Goal: Task Accomplishment & Management: Use online tool/utility

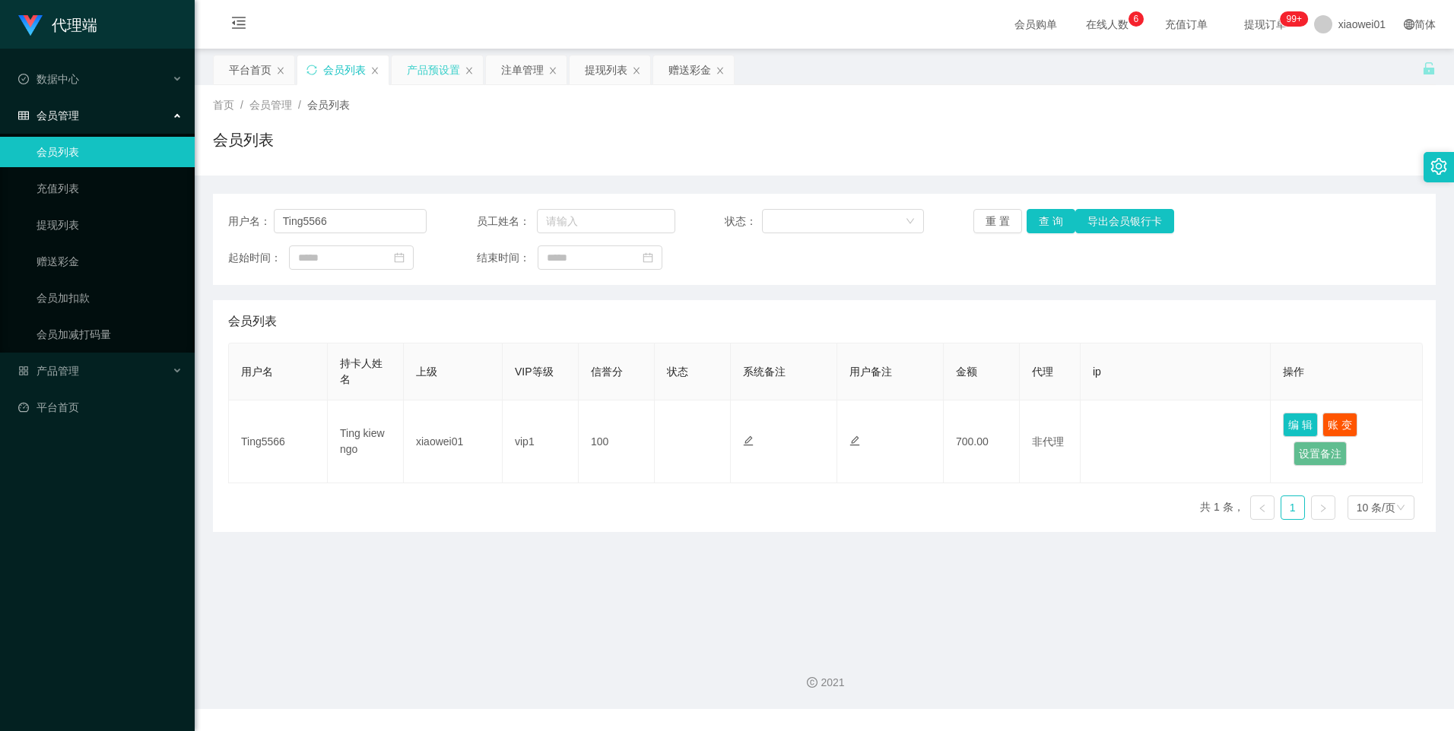
click at [442, 68] on div "产品预设置" at bounding box center [433, 70] width 53 height 29
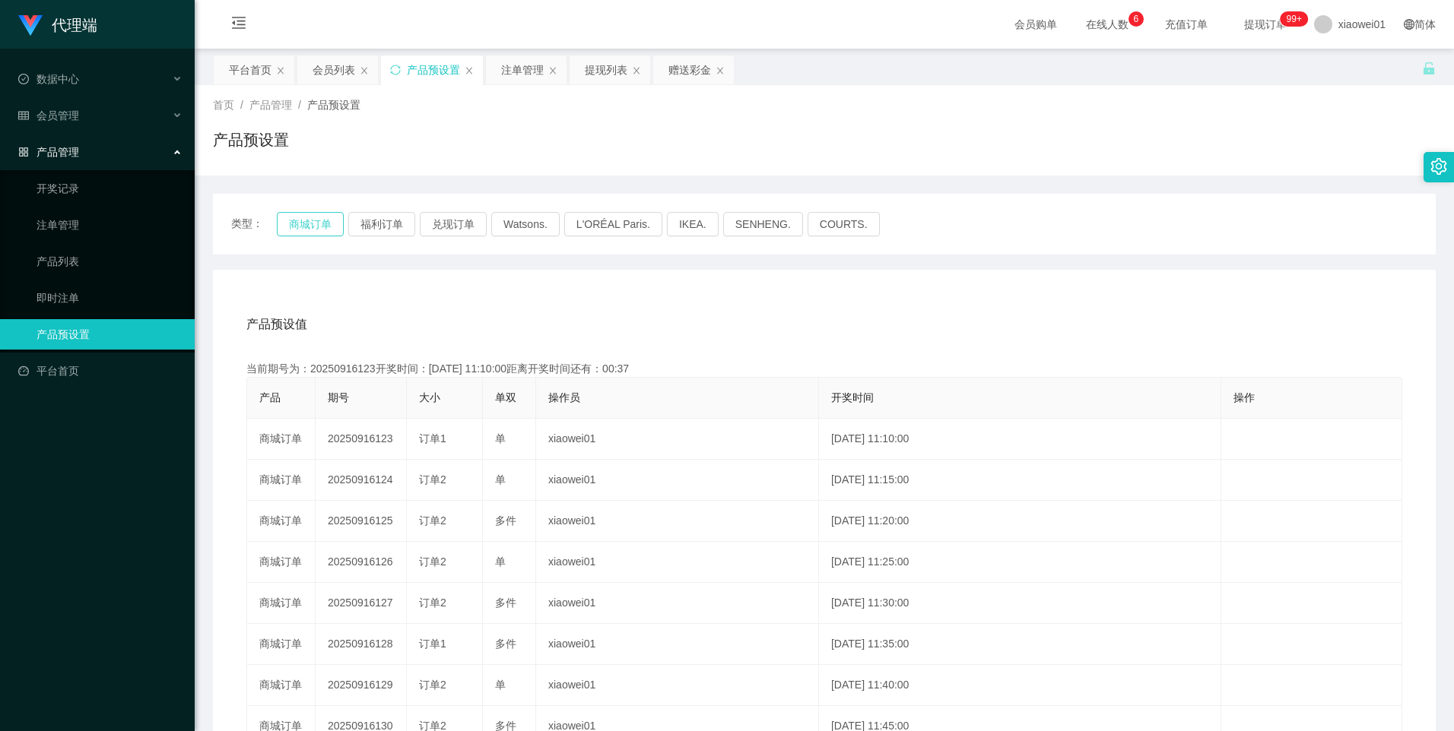
click at [303, 222] on button "商城订单" at bounding box center [310, 224] width 67 height 24
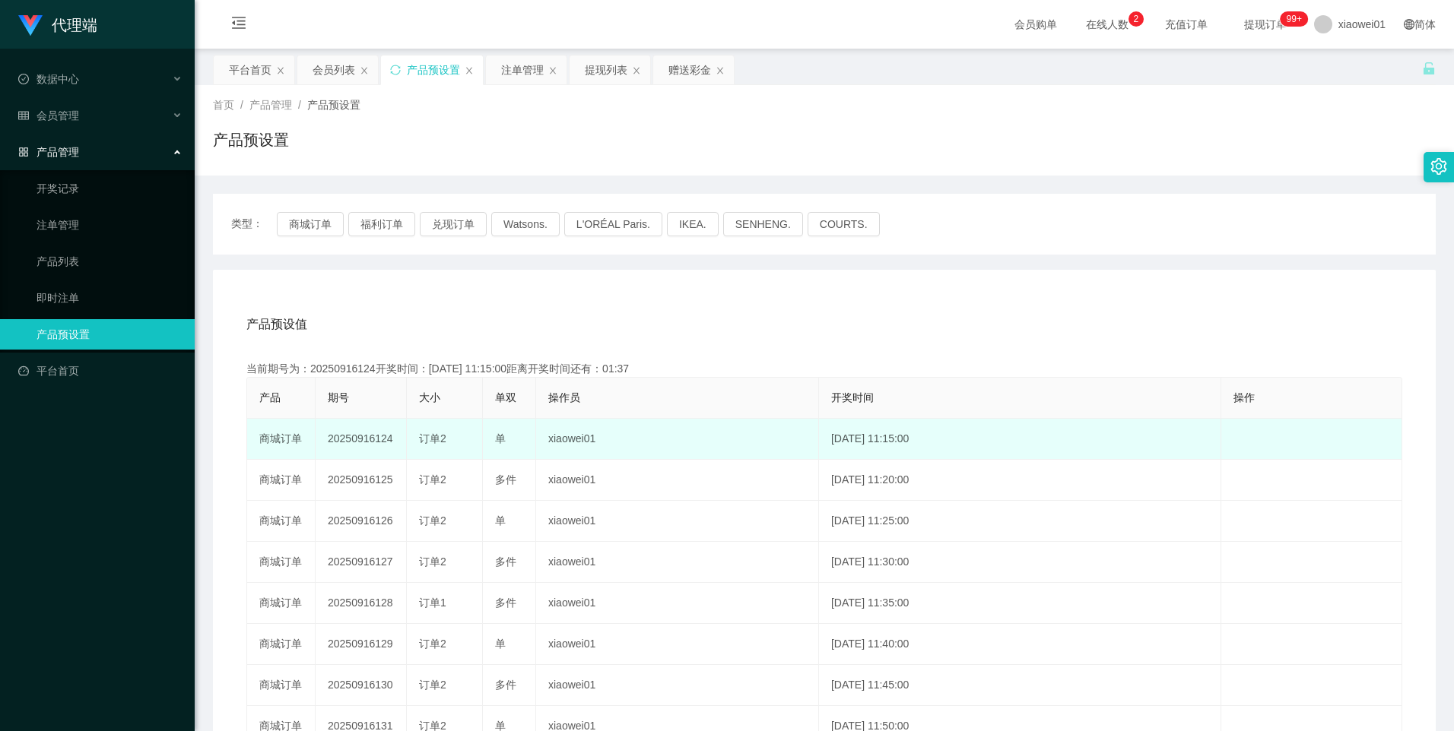
click at [344, 439] on td "20250916124" at bounding box center [361, 439] width 91 height 41
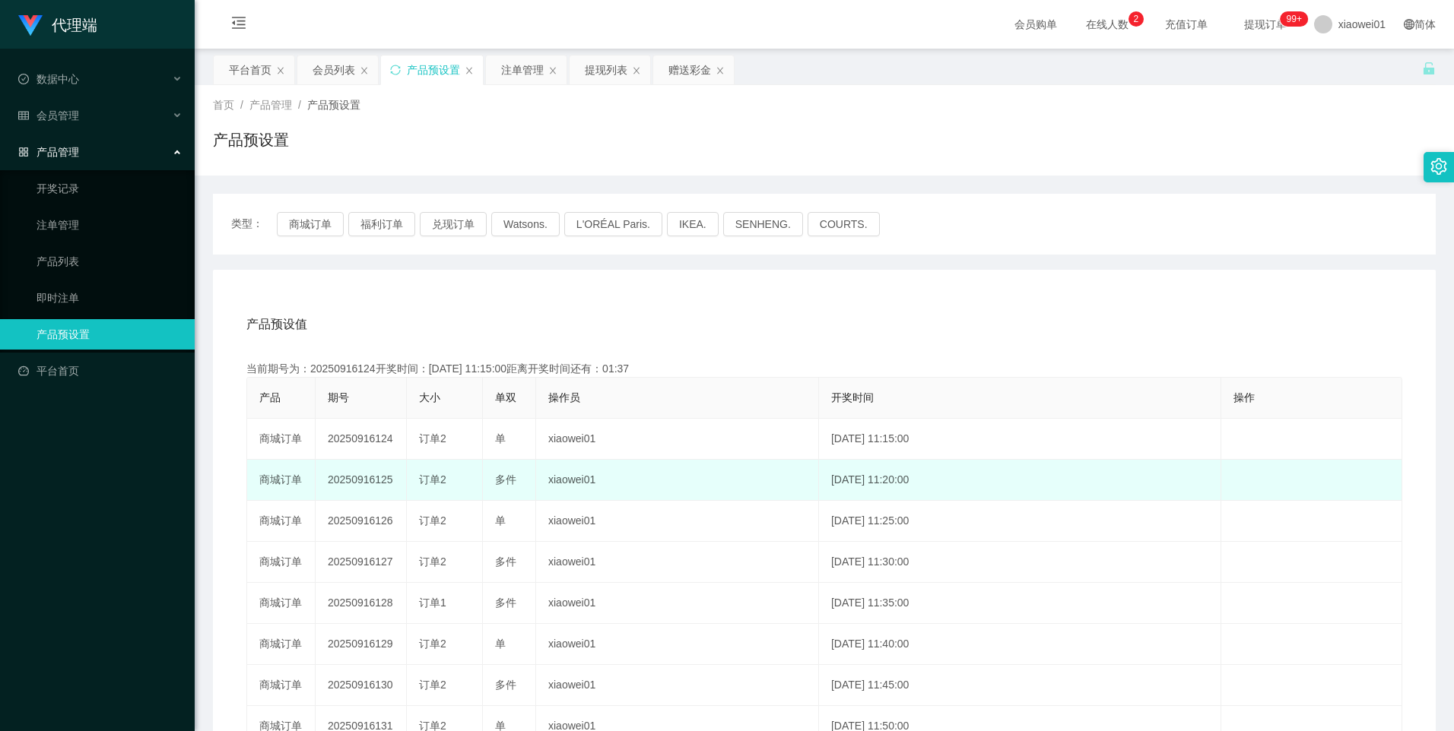
copy td "20250916124"
click at [365, 497] on td "20250916125" at bounding box center [361, 480] width 91 height 41
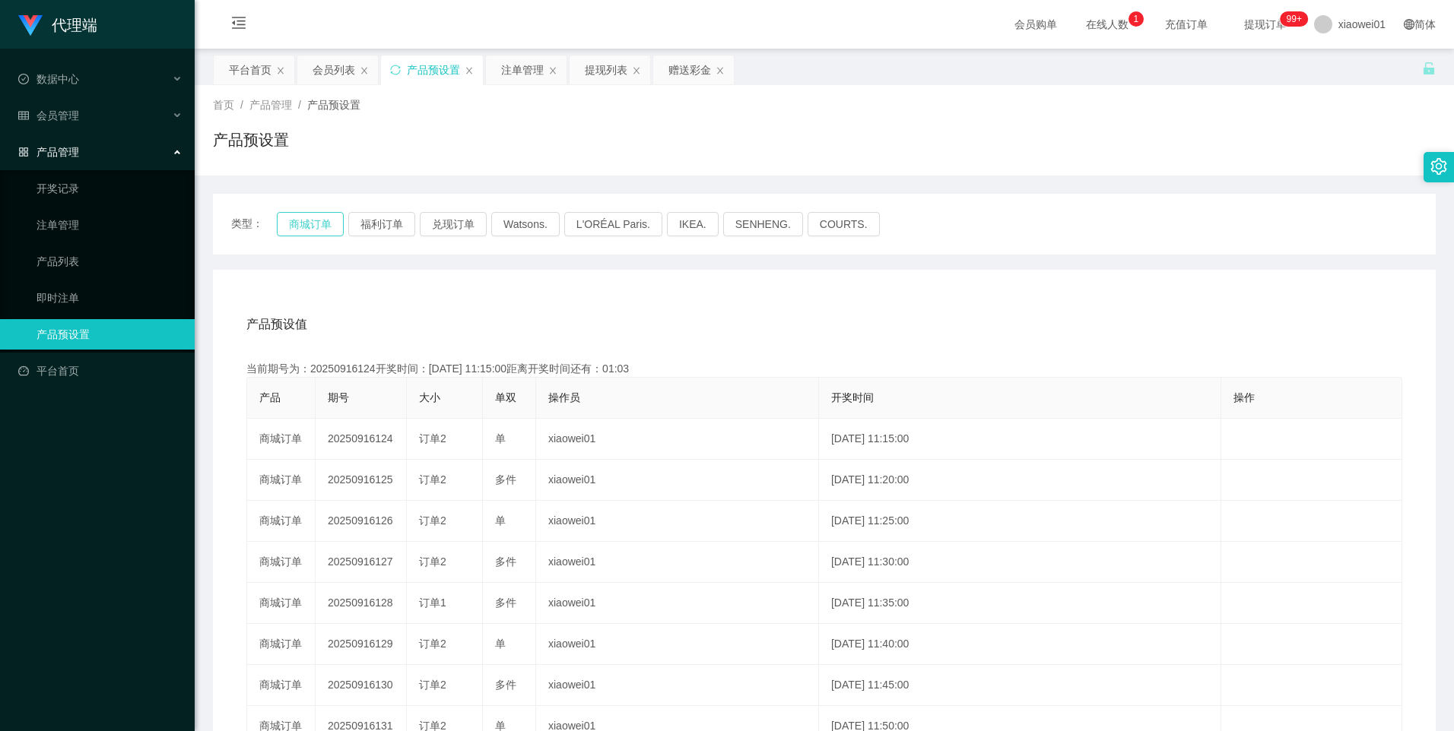
click at [322, 227] on button "商城订单" at bounding box center [310, 224] width 67 height 24
click at [315, 233] on button "商城订单" at bounding box center [310, 224] width 67 height 24
click at [518, 71] on div "注单管理" at bounding box center [522, 70] width 43 height 29
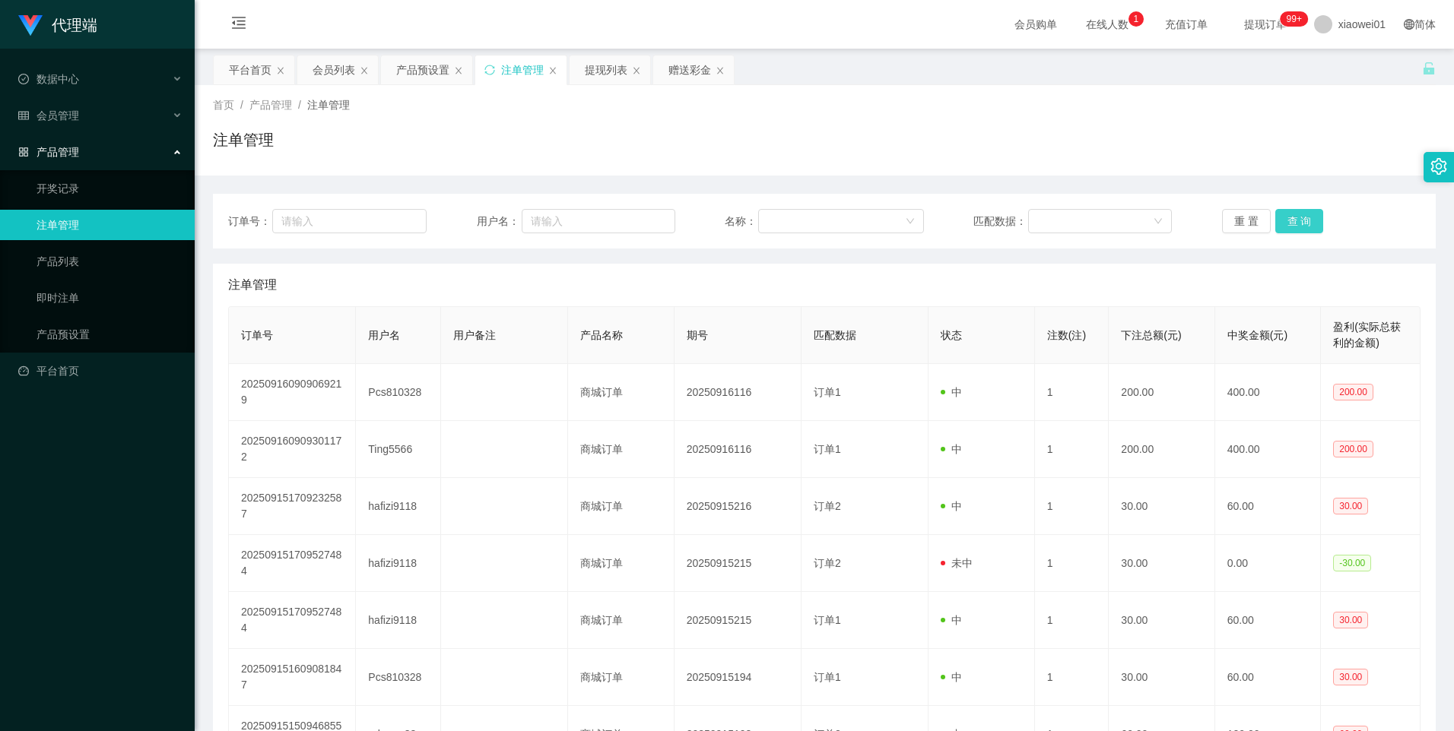
click at [1299, 218] on button "查 询" at bounding box center [1299, 221] width 49 height 24
click at [1299, 221] on button "查 询" at bounding box center [1299, 221] width 49 height 24
click at [1301, 216] on button "查 询" at bounding box center [1299, 221] width 49 height 24
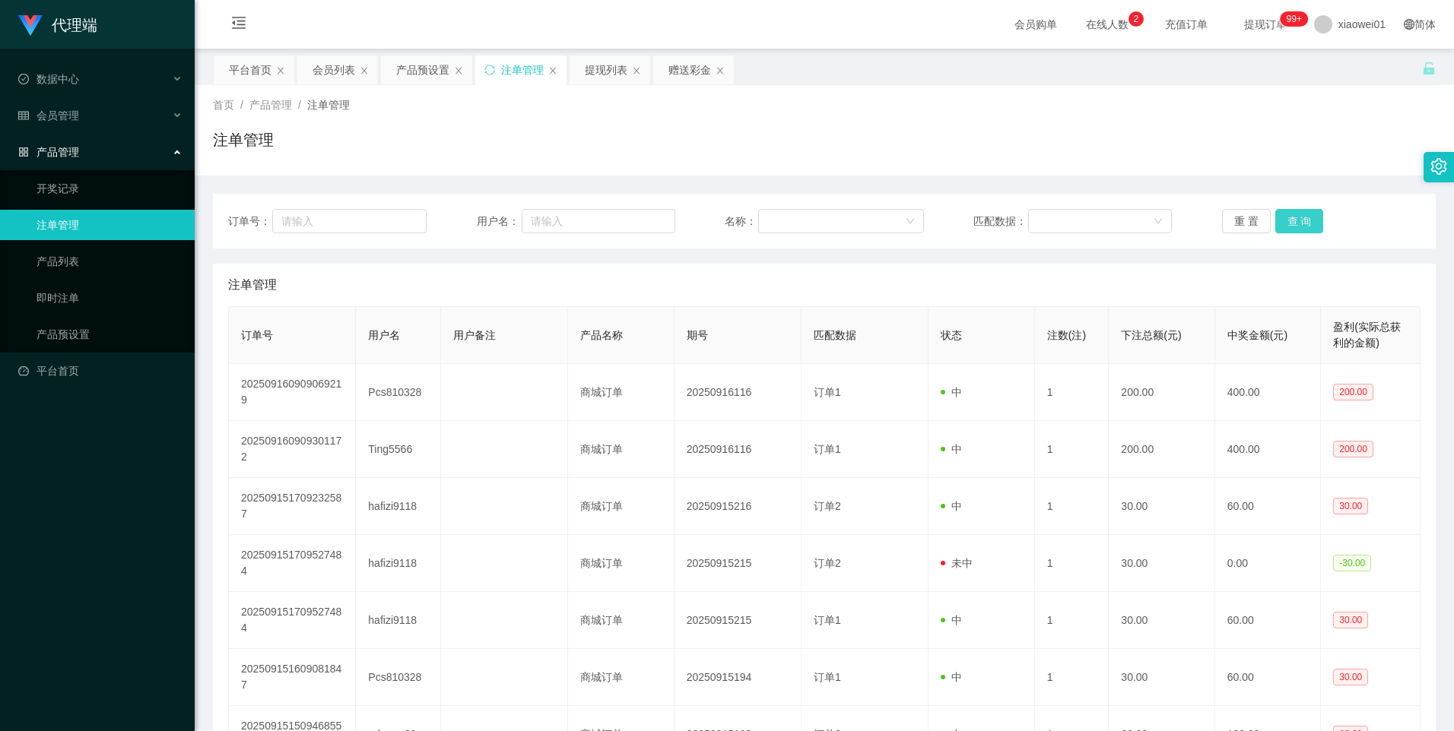
click at [1299, 219] on button "查 询" at bounding box center [1299, 221] width 49 height 24
click at [1292, 221] on button "查 询" at bounding box center [1299, 221] width 49 height 24
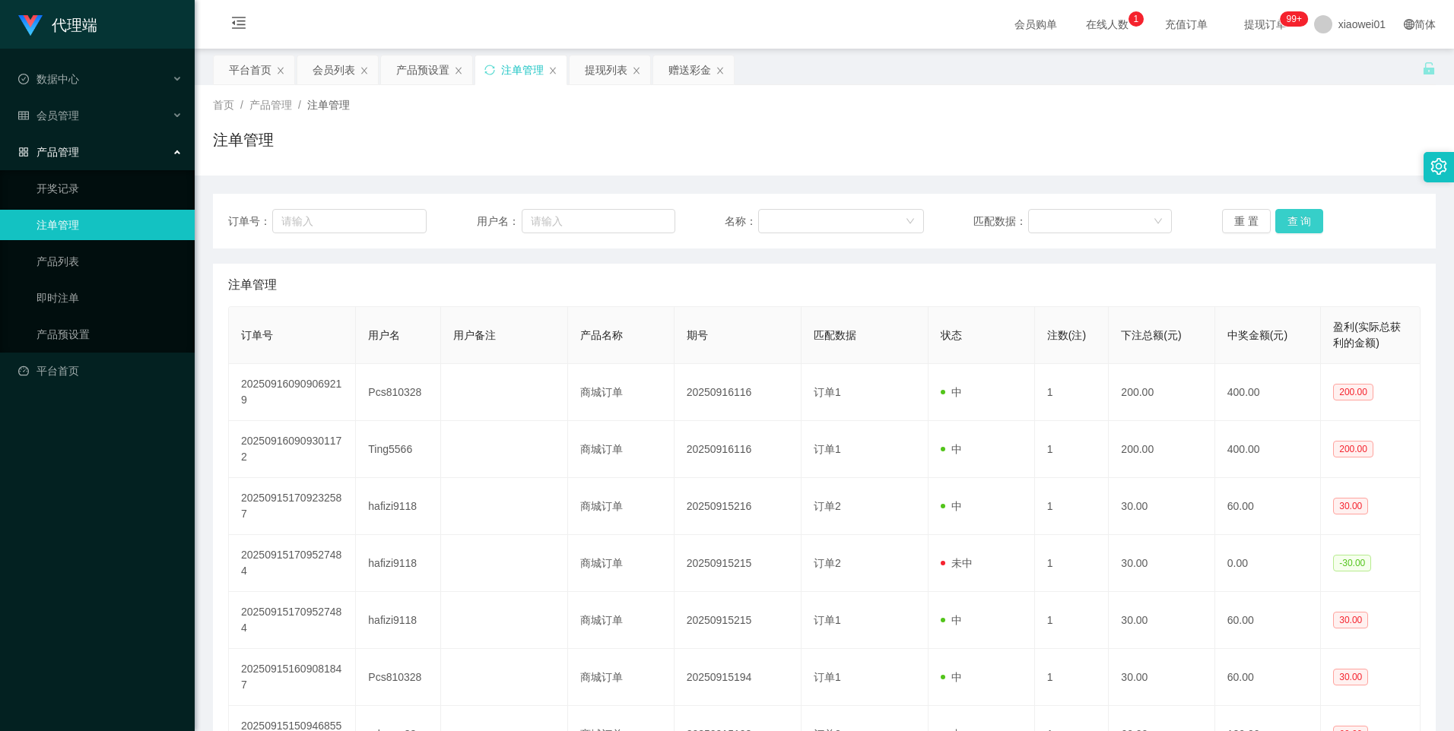
click at [1292, 221] on button "查 询" at bounding box center [1299, 221] width 49 height 24
click at [1292, 222] on button "查 询" at bounding box center [1299, 221] width 49 height 24
click at [1290, 225] on button "查 询" at bounding box center [1299, 221] width 49 height 24
click at [1290, 225] on button "查 询" at bounding box center [1307, 221] width 65 height 24
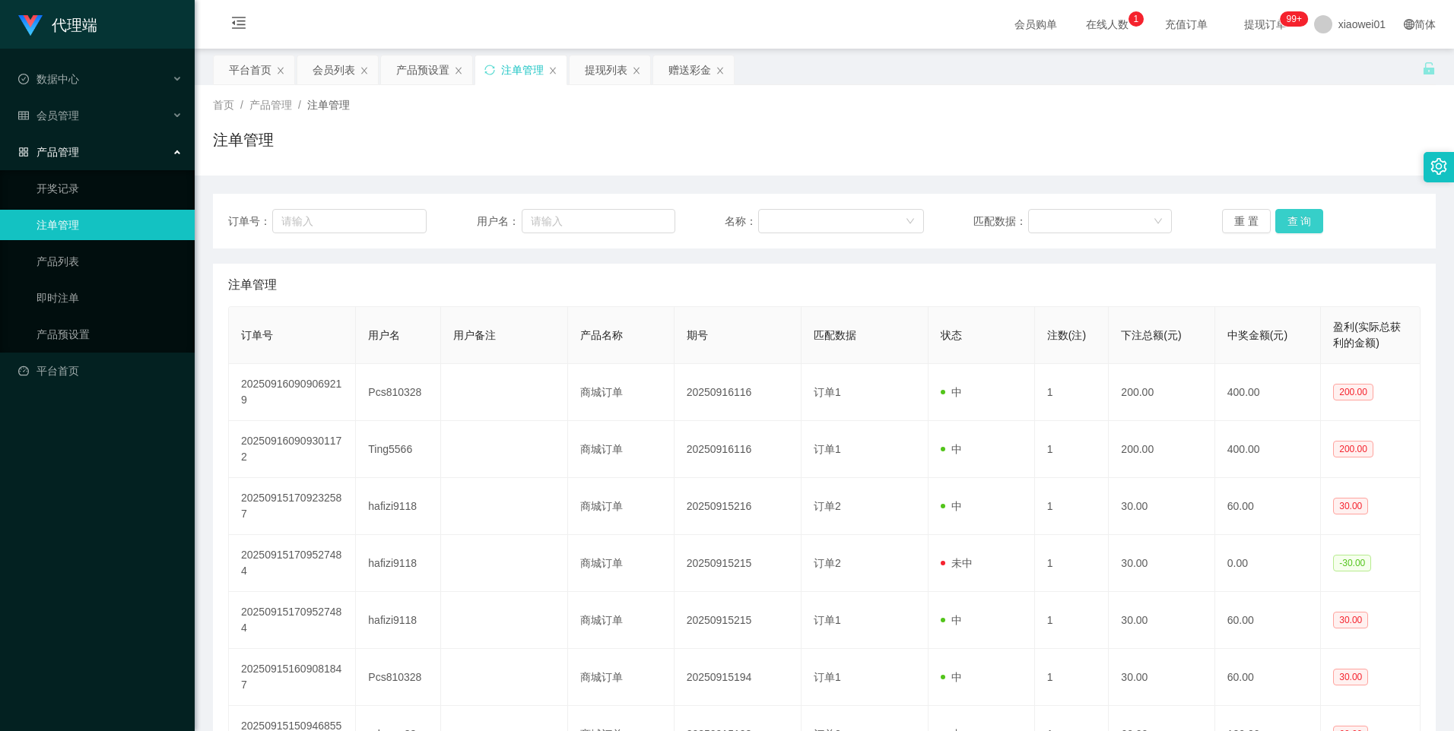
click at [1299, 223] on button "查 询" at bounding box center [1299, 221] width 49 height 24
click at [416, 71] on div "产品预设置" at bounding box center [422, 70] width 53 height 29
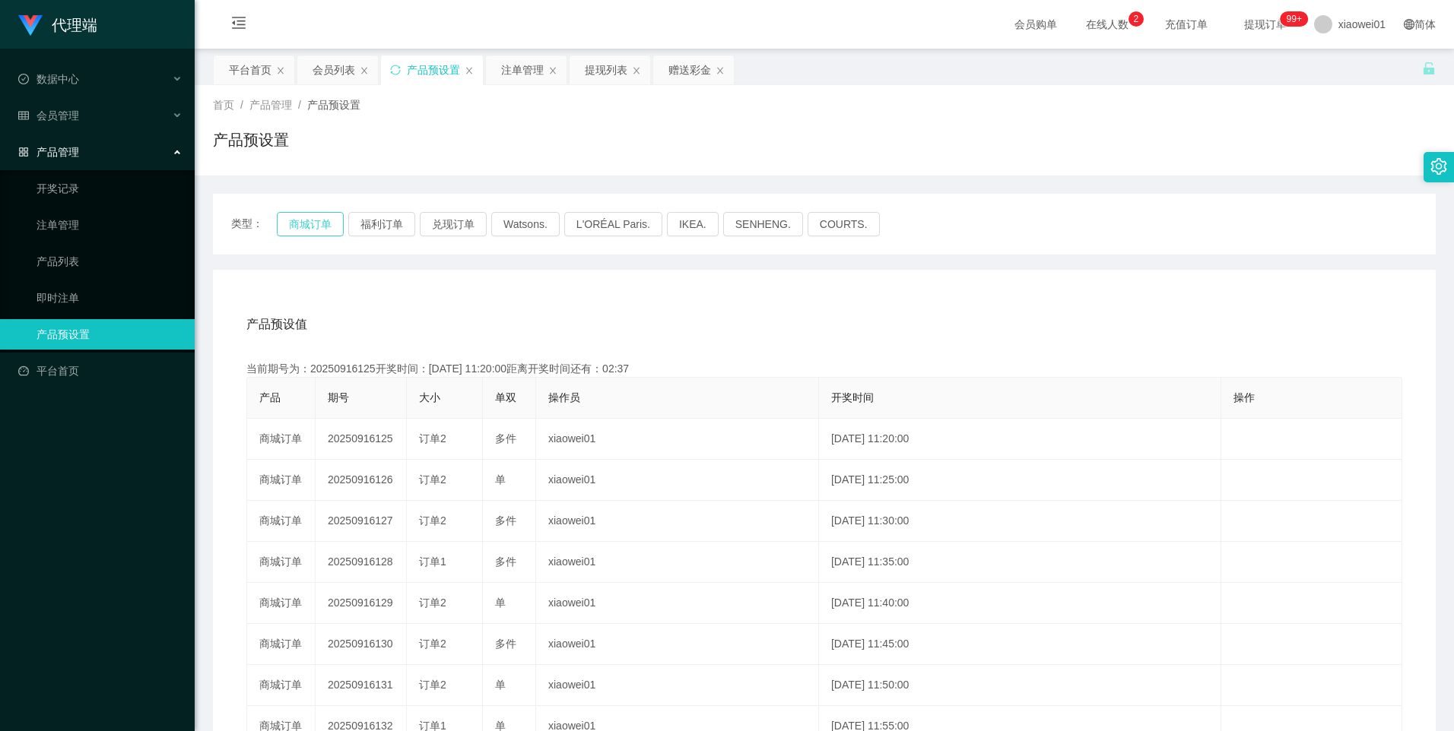
click at [316, 222] on button "商城订单" at bounding box center [310, 224] width 67 height 24
click at [524, 70] on div "注单管理" at bounding box center [522, 70] width 43 height 29
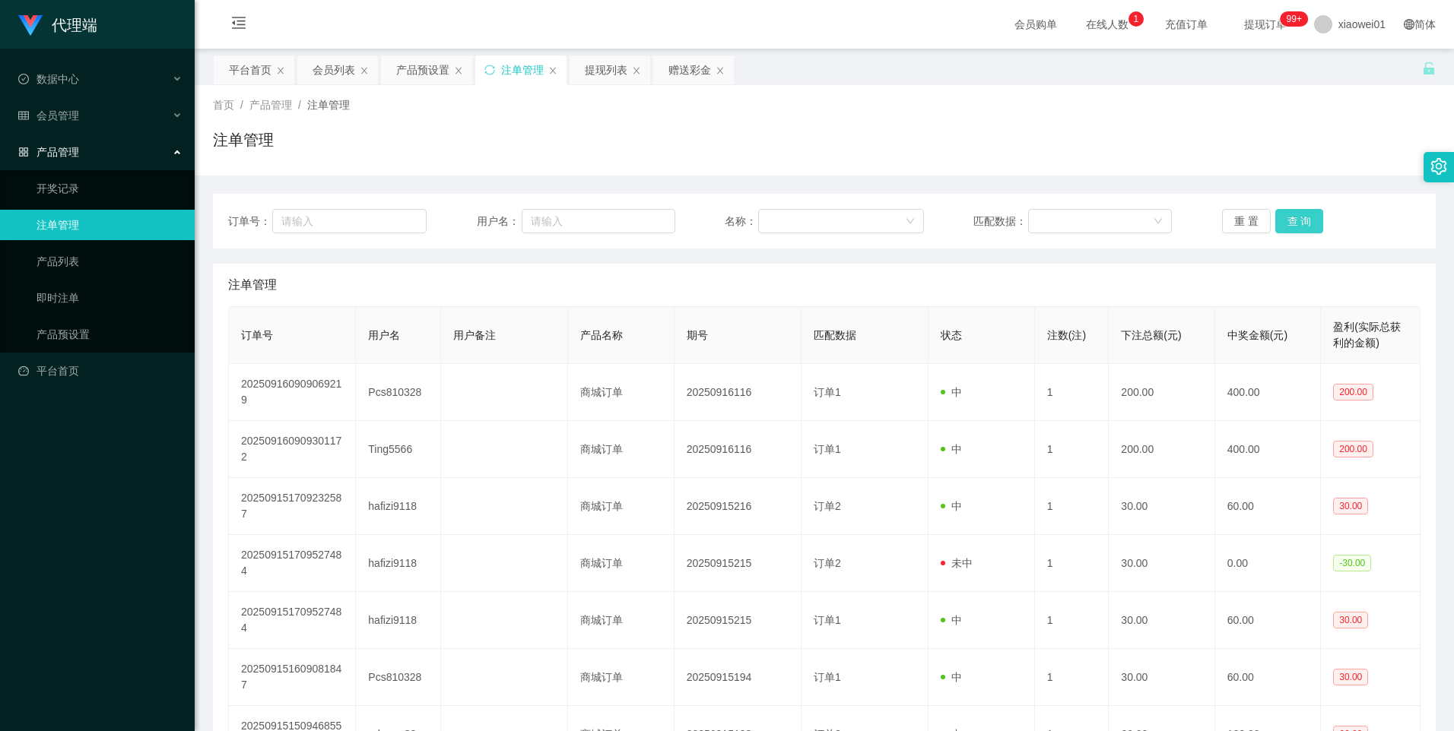
click at [1306, 216] on button "查 询" at bounding box center [1299, 221] width 49 height 24
click at [1352, 30] on span "xiaowei01" at bounding box center [1361, 24] width 47 height 49
click at [1344, 38] on span "xiaowei01" at bounding box center [1361, 24] width 47 height 49
click at [1350, 67] on span "退出登录" at bounding box center [1338, 67] width 43 height 12
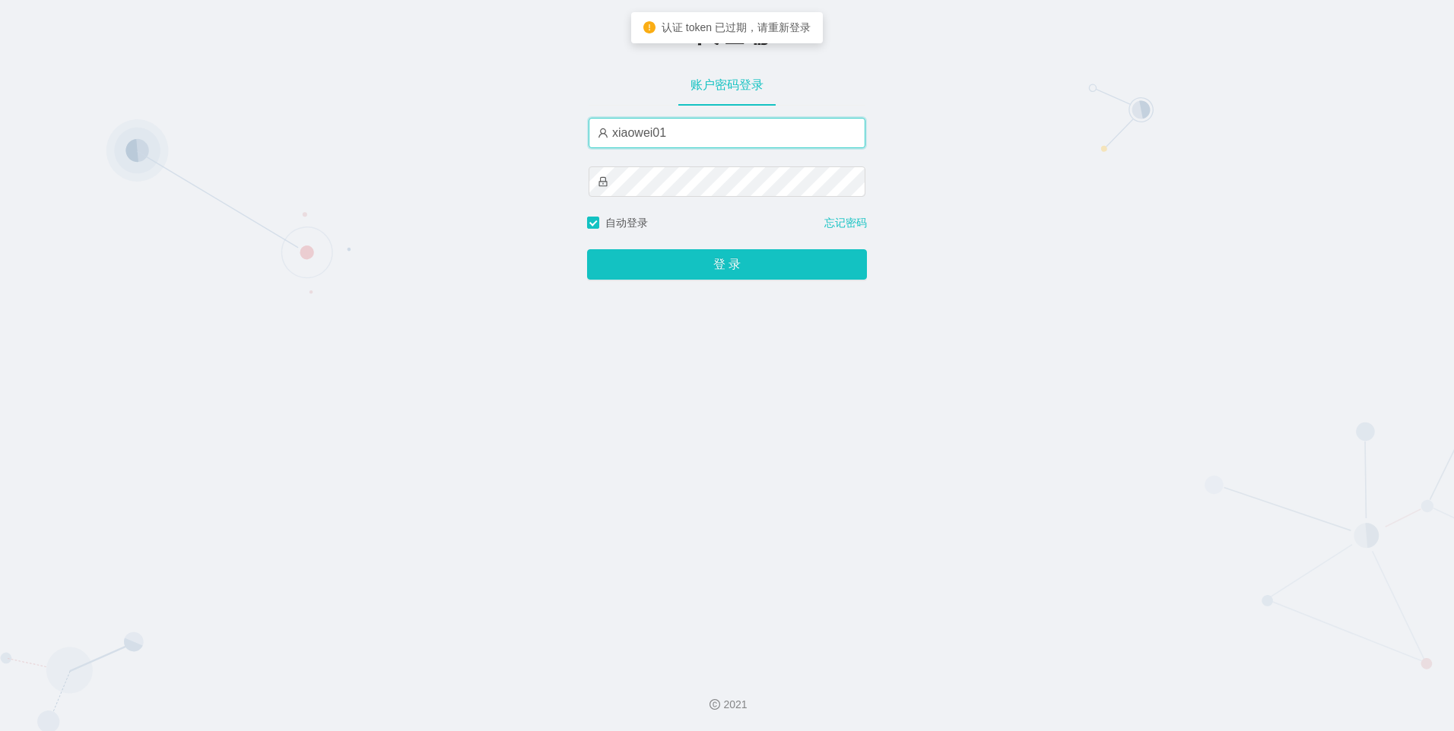
click at [702, 135] on input "xiaowei01" at bounding box center [727, 133] width 277 height 30
type input "xiaowei03"
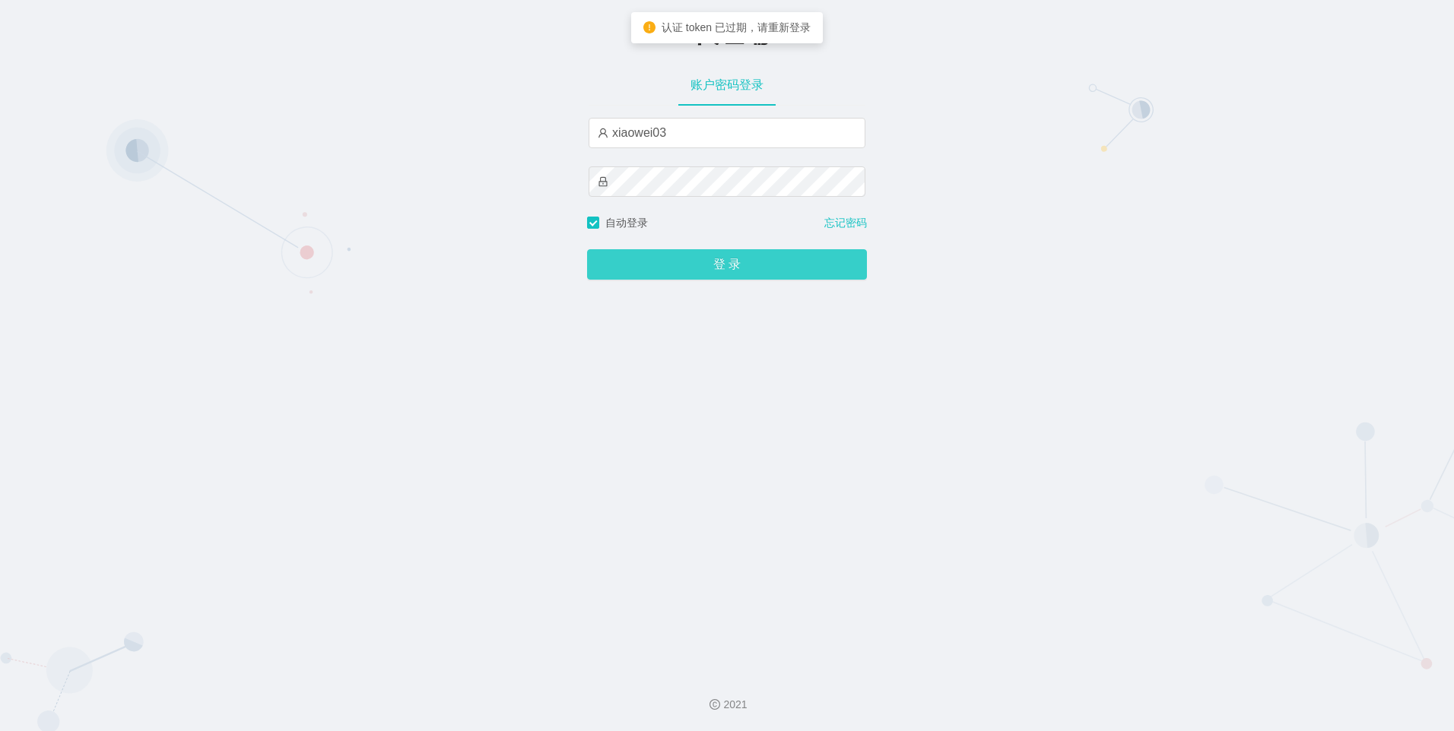
click at [715, 267] on button "登 录" at bounding box center [727, 264] width 280 height 30
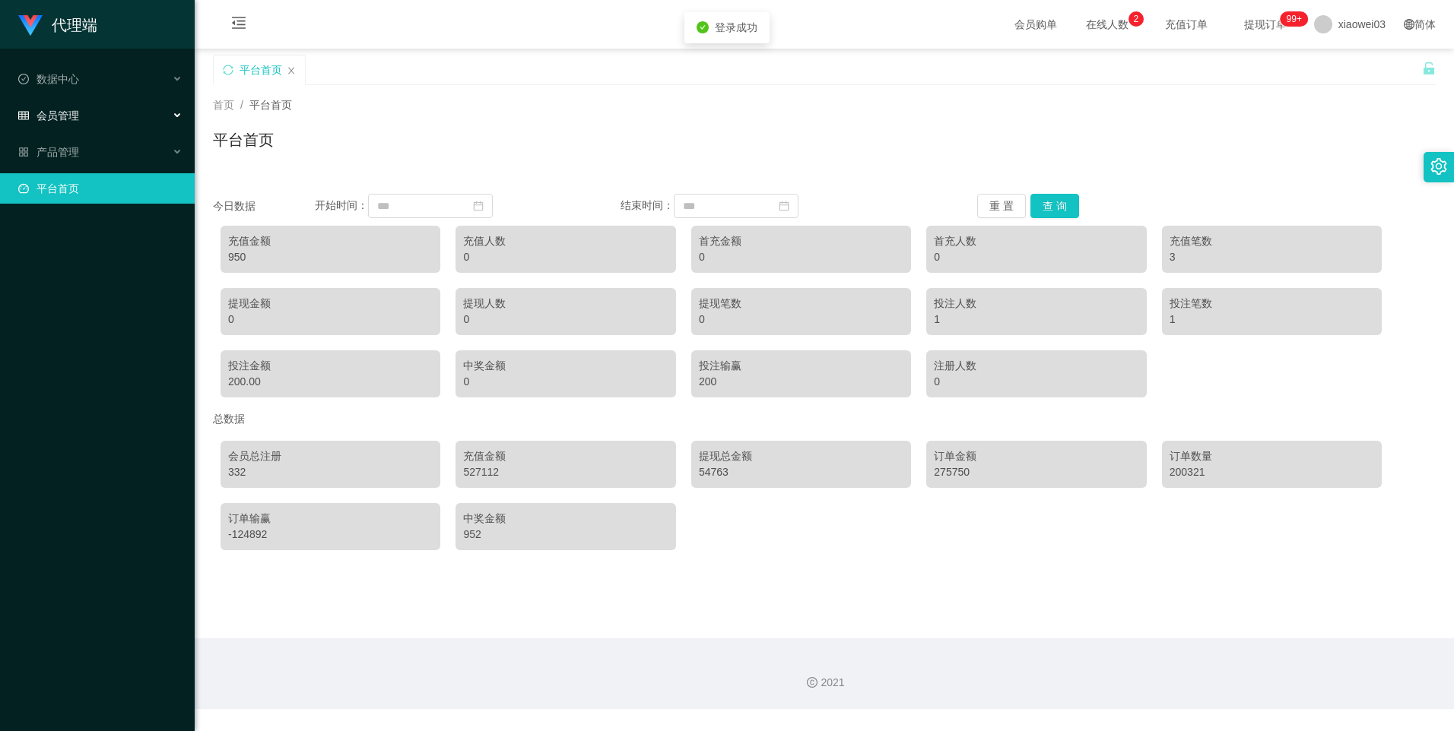
drag, startPoint x: 90, startPoint y: 119, endPoint x: 90, endPoint y: 130, distance: 10.7
click at [90, 119] on div "会员管理" at bounding box center [97, 115] width 195 height 30
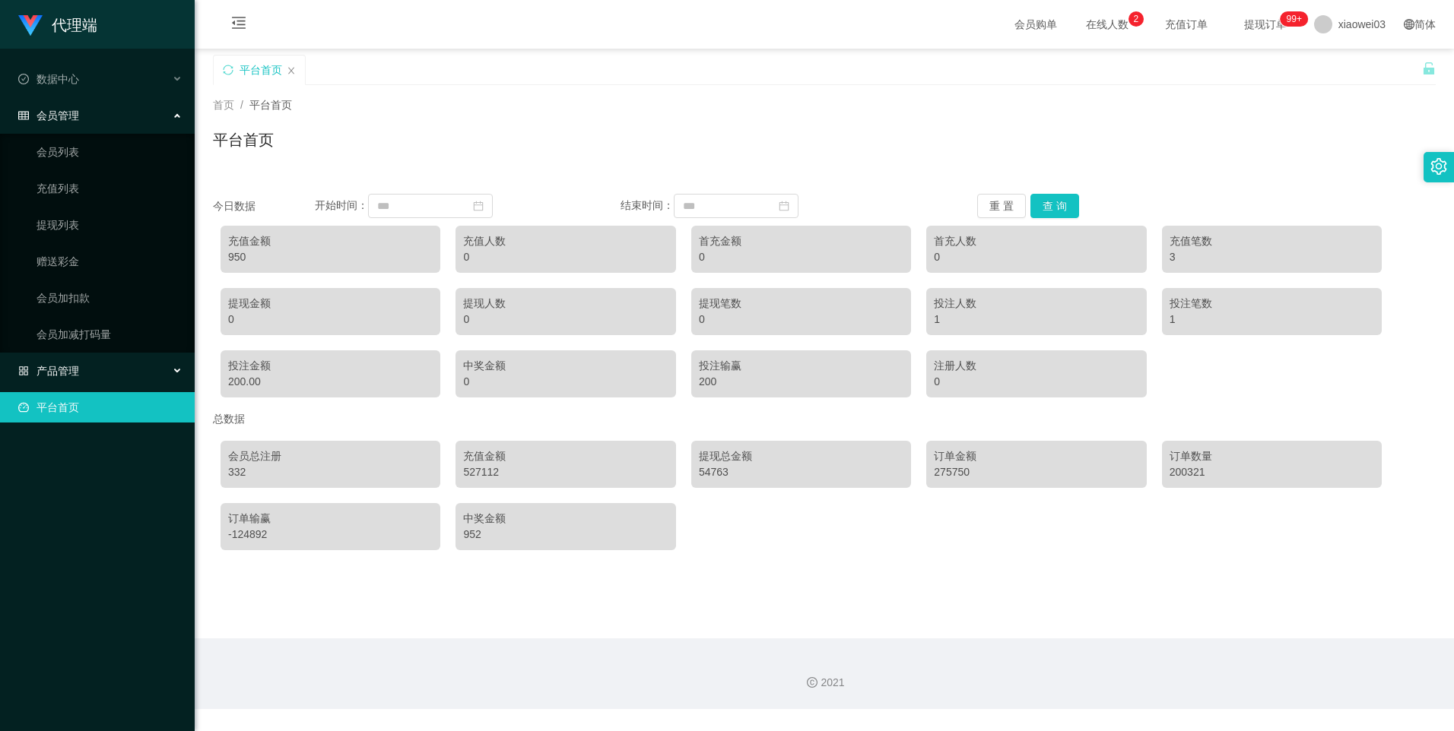
click at [80, 373] on div "产品管理" at bounding box center [97, 371] width 195 height 30
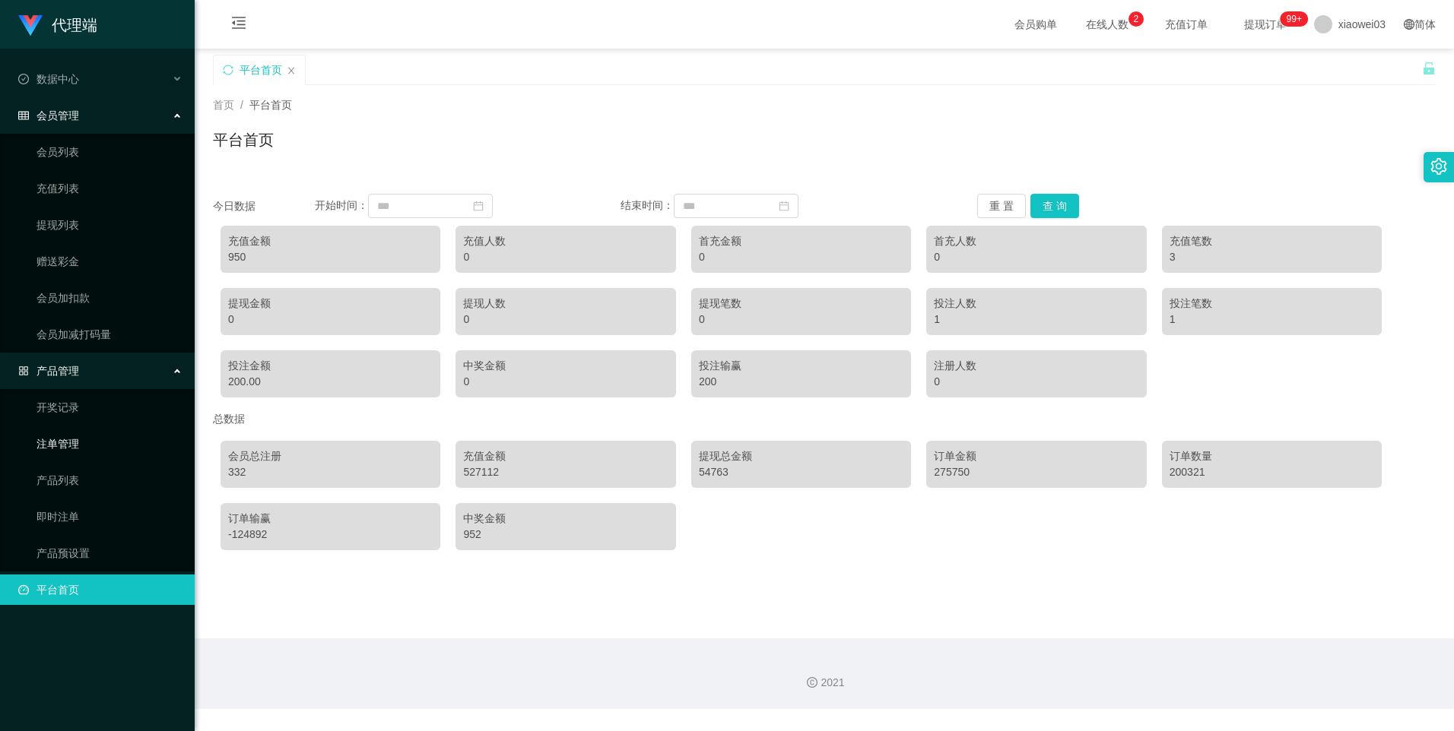
click at [73, 444] on link "注单管理" at bounding box center [109, 444] width 146 height 30
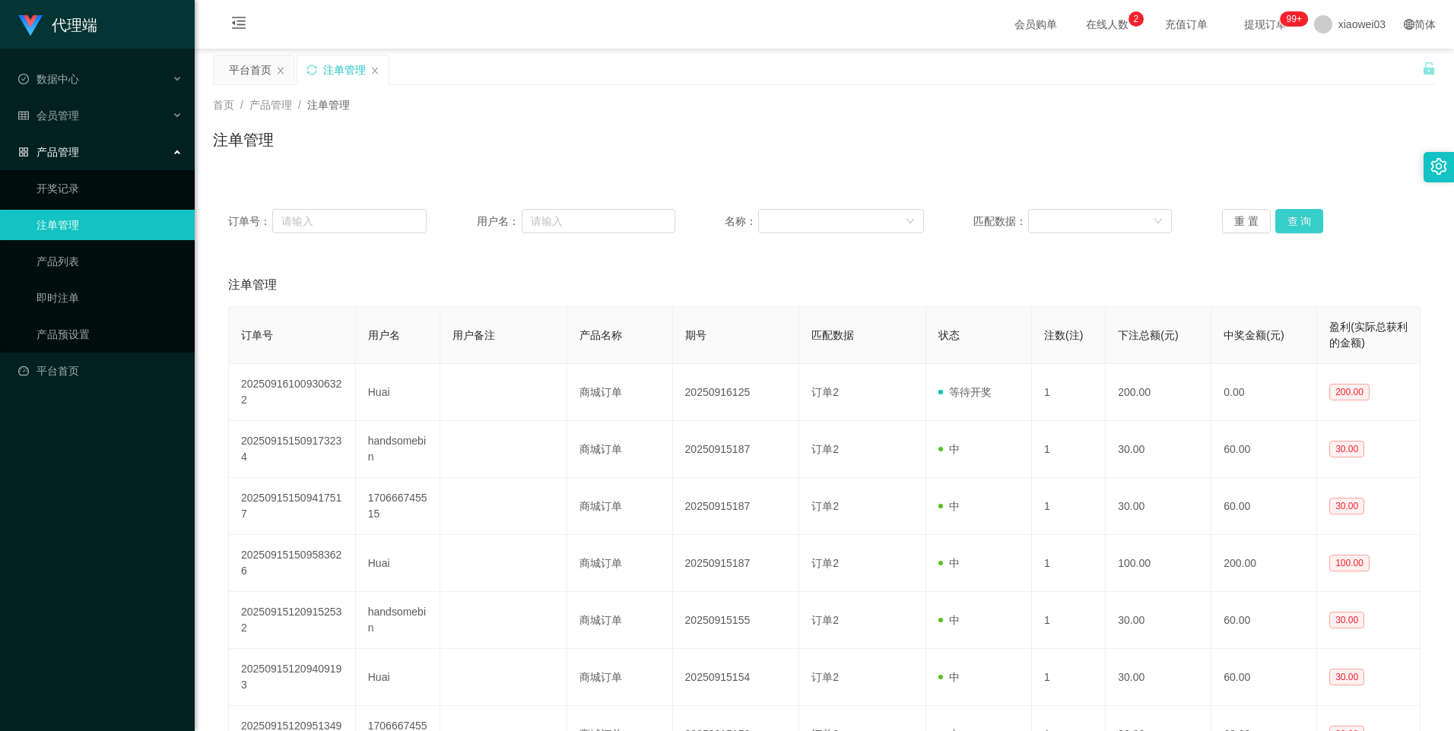
click at [1294, 228] on button "查 询" at bounding box center [1299, 221] width 49 height 24
click at [1289, 218] on button "查 询" at bounding box center [1299, 221] width 49 height 24
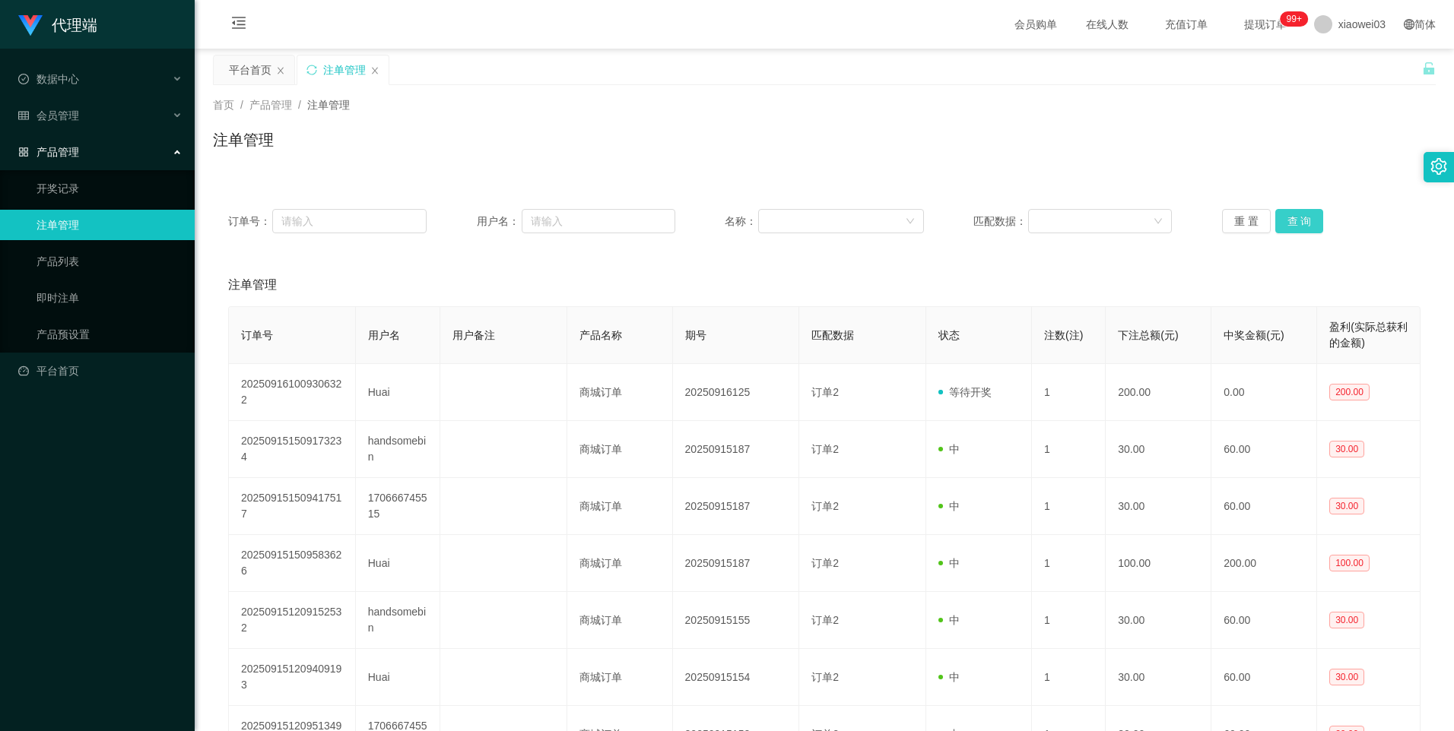
click at [1289, 218] on button "查 询" at bounding box center [1299, 221] width 49 height 24
drag, startPoint x: 74, startPoint y: 338, endPoint x: 299, endPoint y: 282, distance: 231.8
click at [74, 338] on link "产品预设置" at bounding box center [109, 334] width 146 height 30
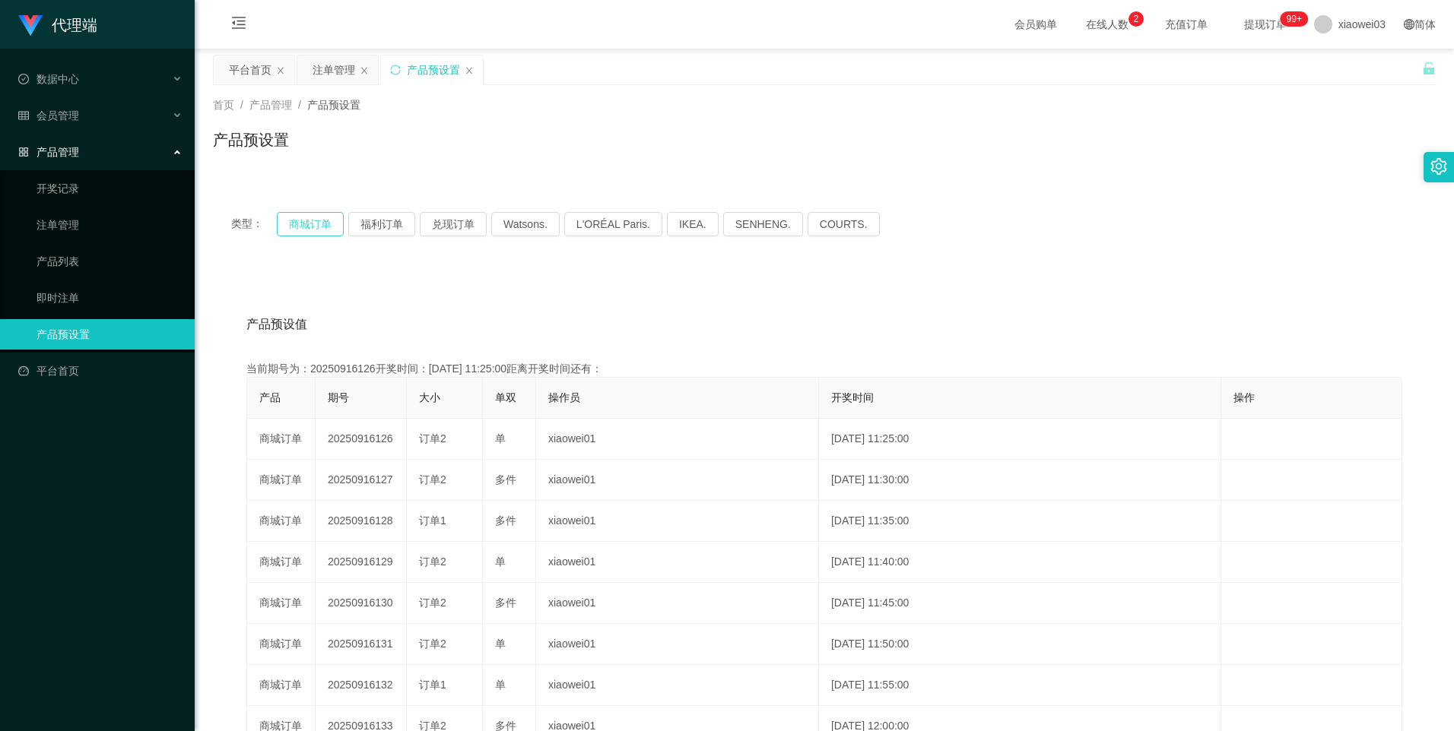
click at [298, 224] on button "商城订单" at bounding box center [310, 224] width 67 height 24
click at [332, 69] on div "注单管理" at bounding box center [334, 70] width 43 height 29
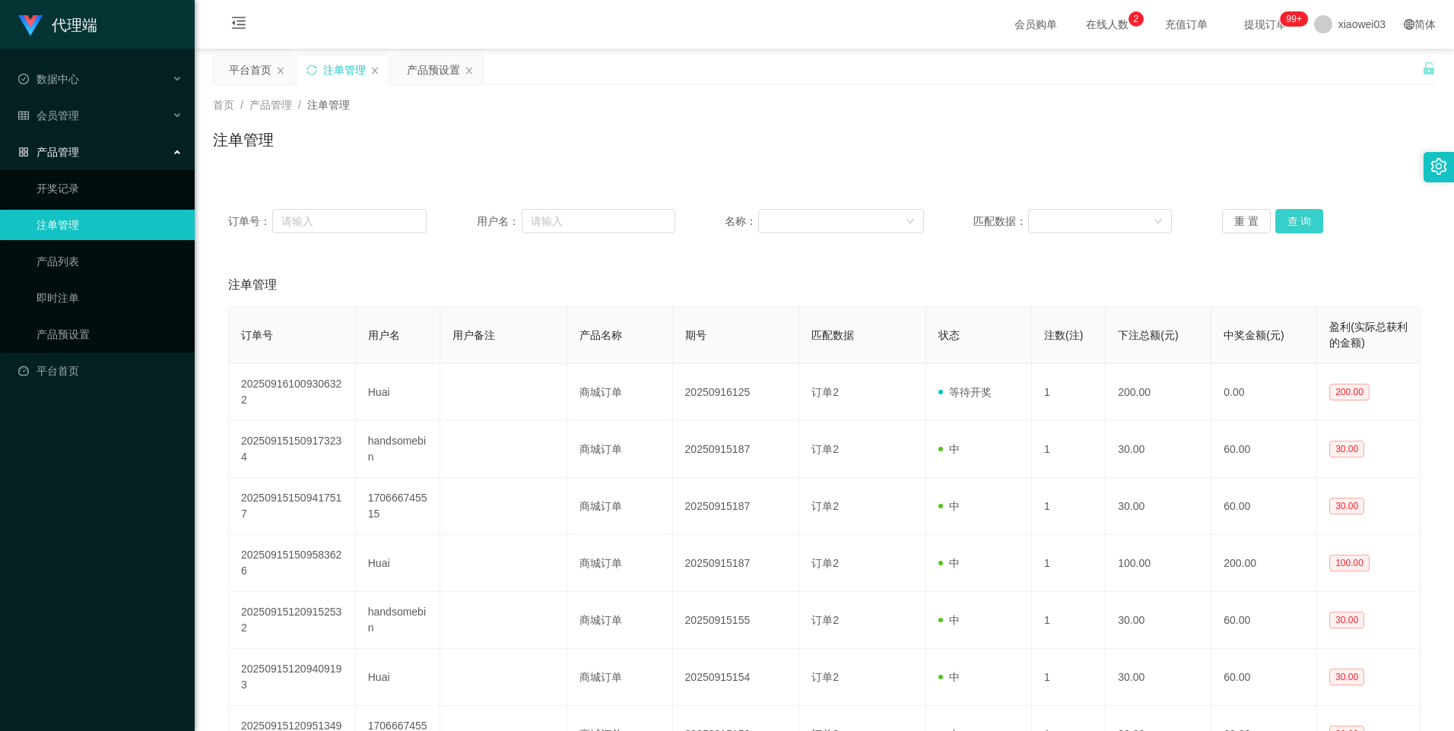
click at [1292, 213] on button "查 询" at bounding box center [1299, 221] width 49 height 24
click at [1296, 221] on button "查 询" at bounding box center [1299, 221] width 49 height 24
